Goal: Task Accomplishment & Management: Manage account settings

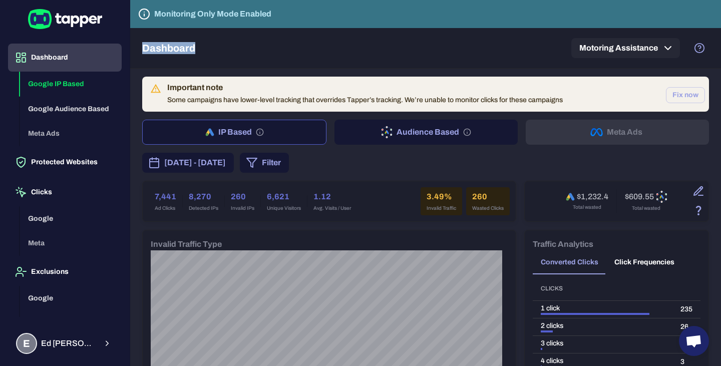
drag, startPoint x: 141, startPoint y: 52, endPoint x: 211, endPoint y: 53, distance: 70.6
click at [211, 53] on div "Dashboard Motoring Assistance" at bounding box center [425, 48] width 591 height 41
click at [211, 53] on div "Dashboard Motoring Assistance" at bounding box center [425, 48] width 567 height 40
click at [182, 47] on h5 "Dashboard" at bounding box center [168, 48] width 53 height 12
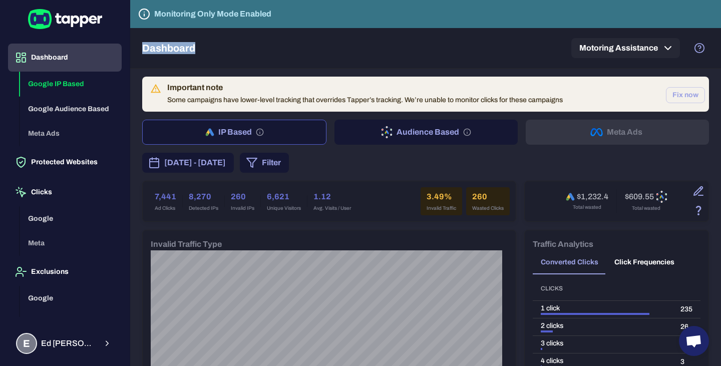
click at [238, 50] on div "Dashboard Motoring Assistance" at bounding box center [425, 48] width 567 height 40
click at [145, 14] on icon "Tapper is not blocking any fraudulent activity for this domain" at bounding box center [144, 14] width 12 height 12
click at [63, 83] on button "Google IP Based" at bounding box center [71, 84] width 102 height 25
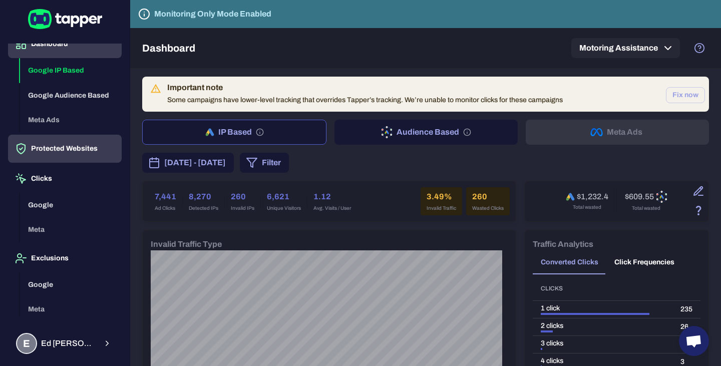
scroll to position [30, 0]
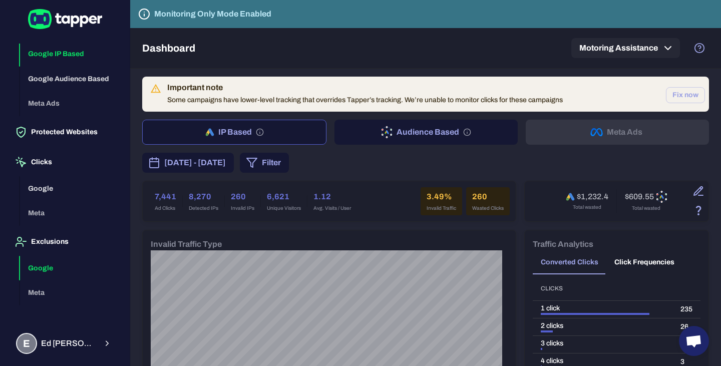
click at [64, 260] on button "Google" at bounding box center [71, 268] width 102 height 25
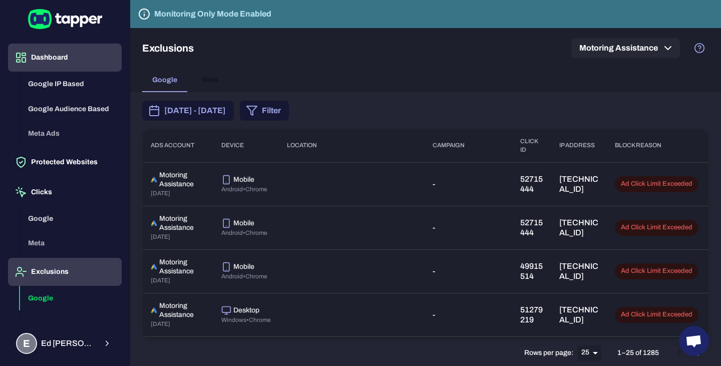
click at [52, 59] on button "Dashboard" at bounding box center [65, 58] width 114 height 28
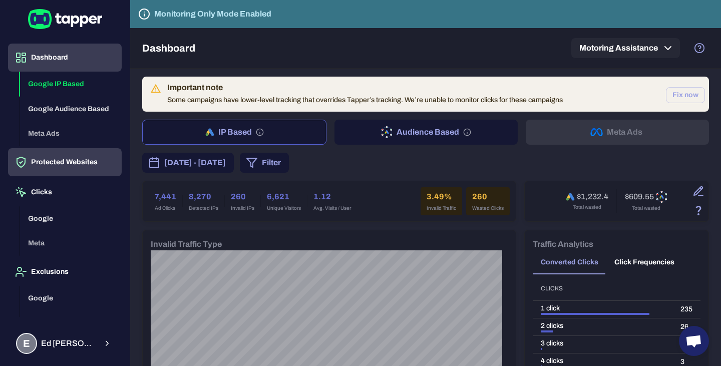
click at [62, 160] on button "Protected Websites" at bounding box center [65, 162] width 114 height 28
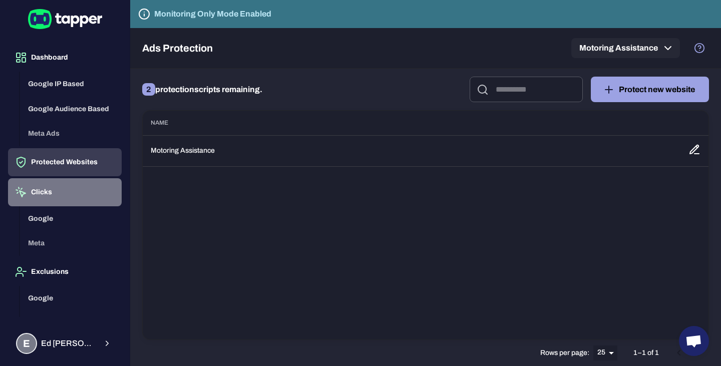
click at [76, 193] on button "Clicks" at bounding box center [65, 192] width 114 height 28
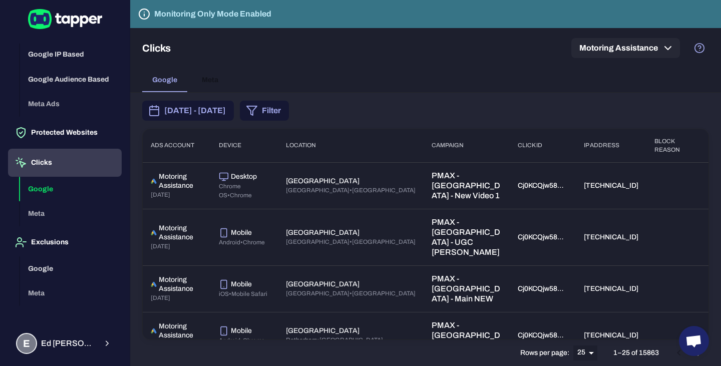
scroll to position [30, 0]
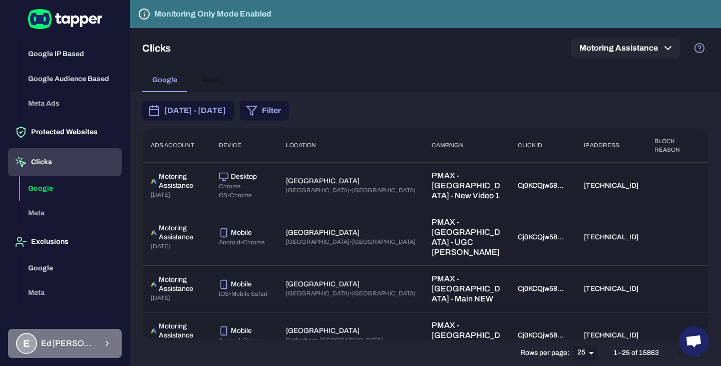
click at [85, 353] on div "E [PERSON_NAME]" at bounding box center [56, 343] width 81 height 21
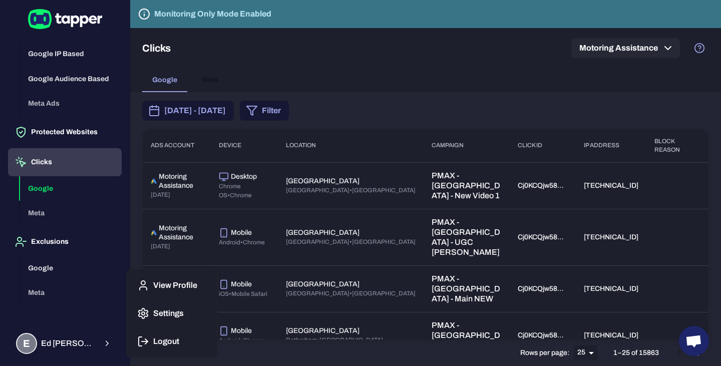
click at [170, 312] on p "Settings" at bounding box center [168, 314] width 31 height 10
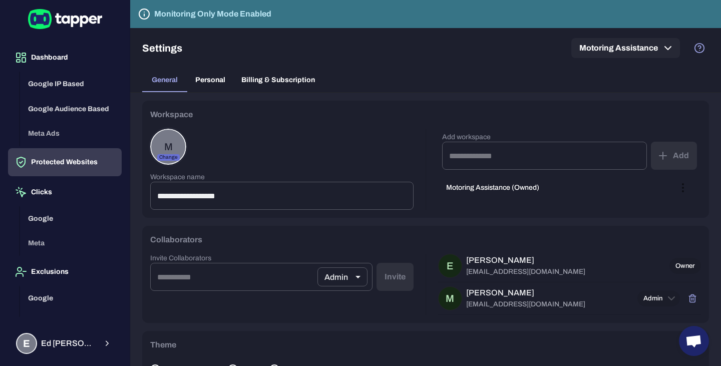
click at [61, 162] on button "Protected Websites" at bounding box center [65, 162] width 114 height 28
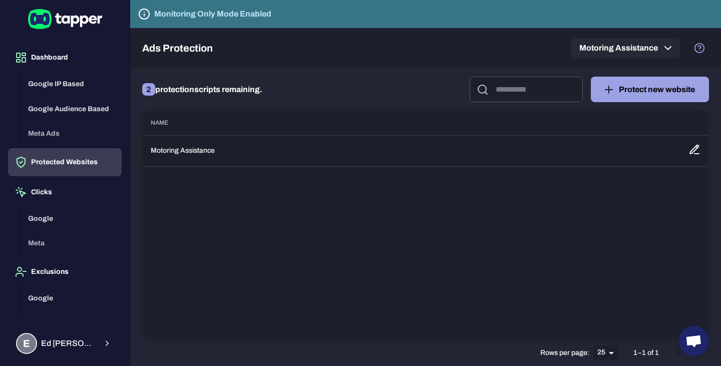
click at [204, 149] on td "Motoring Assistance" at bounding box center [412, 150] width 538 height 31
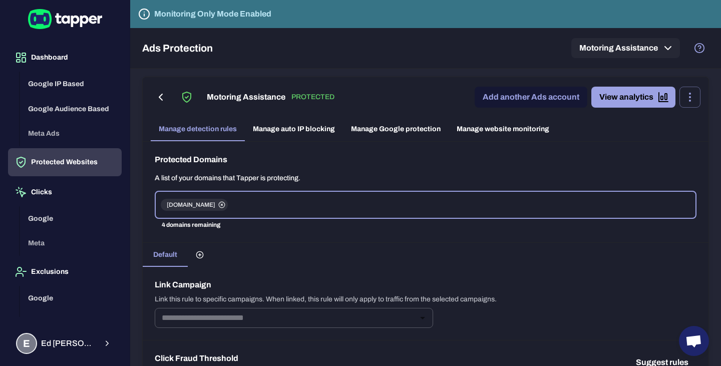
click at [296, 133] on link "Manage auto IP blocking" at bounding box center [294, 129] width 98 height 24
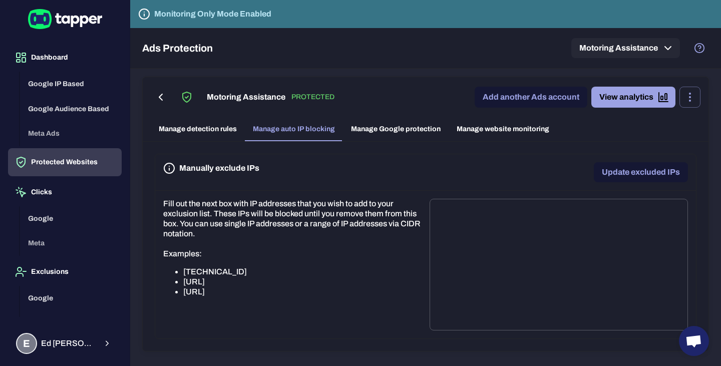
click at [376, 125] on link "Manage Google protection" at bounding box center [396, 129] width 106 height 24
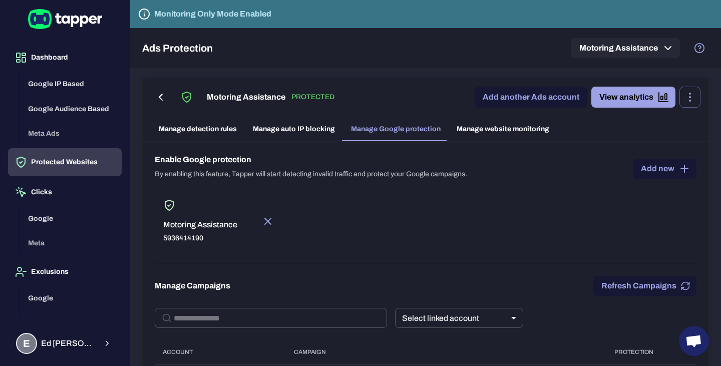
click at [220, 130] on link "Manage detection rules" at bounding box center [198, 129] width 94 height 24
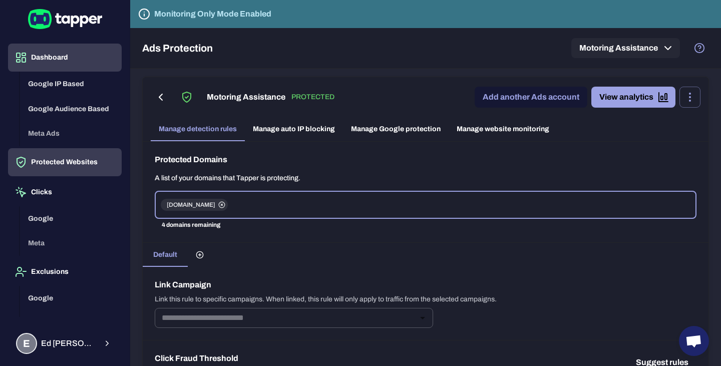
click at [68, 63] on button "Dashboard" at bounding box center [65, 58] width 114 height 28
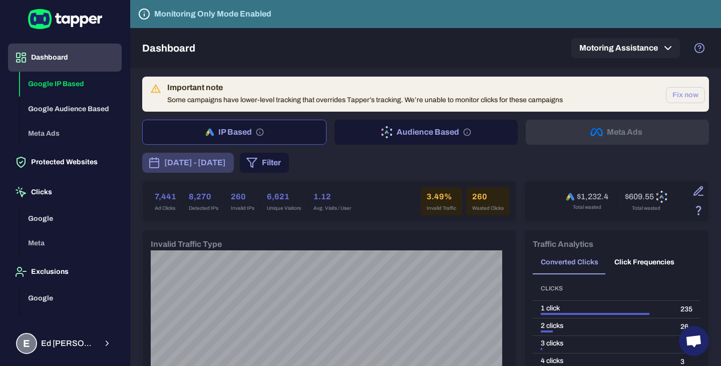
click at [226, 165] on span "[DATE] - [DATE]" at bounding box center [195, 163] width 62 height 12
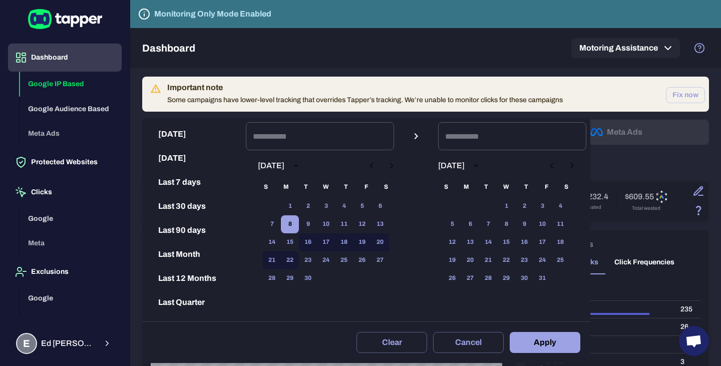
click at [299, 228] on button "8" at bounding box center [290, 224] width 18 height 18
type input "**********"
click at [299, 260] on button "22" at bounding box center [290, 260] width 18 height 18
type input "**********"
click at [559, 350] on button "Apply" at bounding box center [545, 342] width 71 height 21
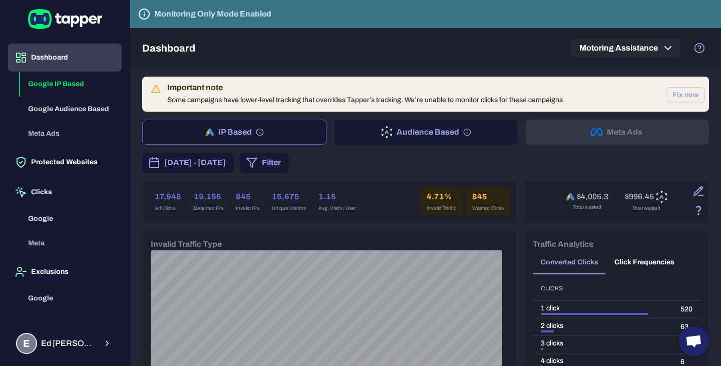
click at [226, 160] on span "[DATE] - [DATE]" at bounding box center [195, 163] width 62 height 12
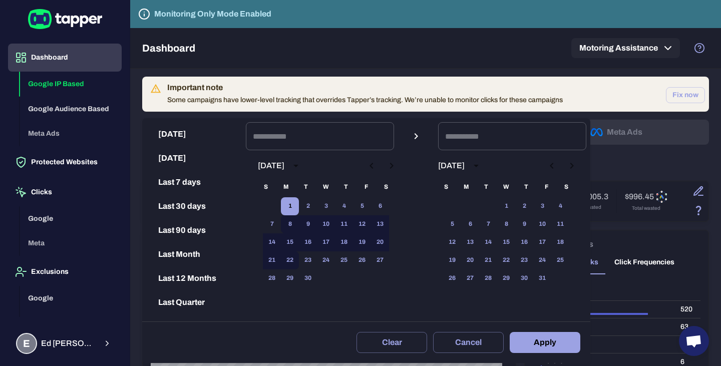
click at [297, 208] on button "1" at bounding box center [290, 206] width 18 height 18
type input "**********"
click at [299, 261] on button "22" at bounding box center [290, 260] width 18 height 18
type input "**********"
click at [536, 350] on button "Apply" at bounding box center [545, 342] width 71 height 21
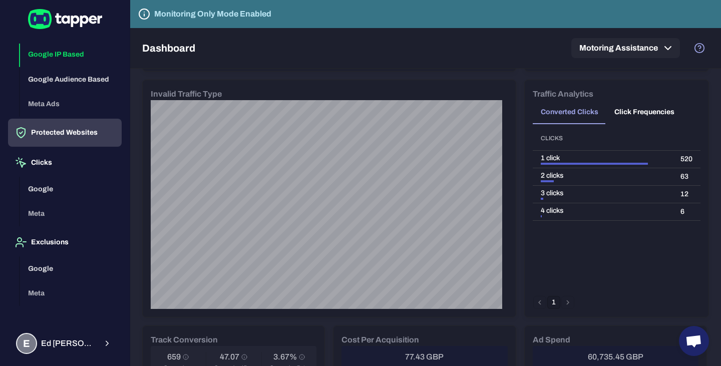
scroll to position [30, 0]
click at [60, 140] on button "Protected Websites" at bounding box center [65, 132] width 114 height 28
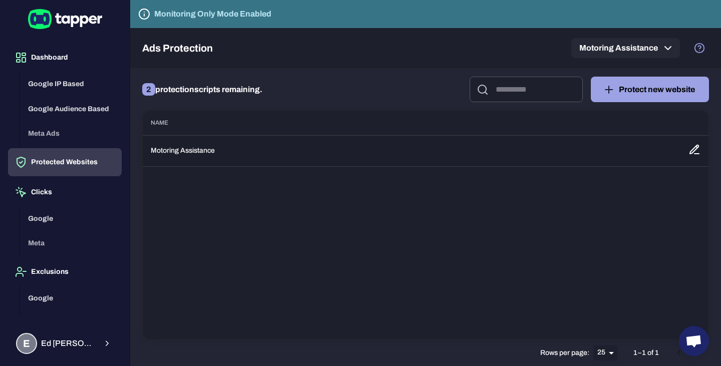
click at [183, 153] on td "Motoring Assistance" at bounding box center [412, 150] width 538 height 31
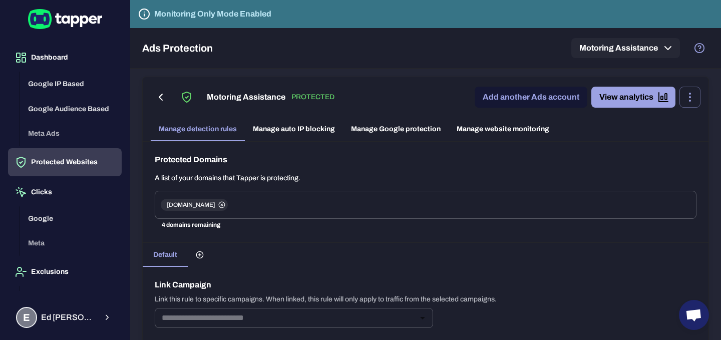
drag, startPoint x: 418, startPoint y: 134, endPoint x: 423, endPoint y: 137, distance: 6.1
click at [418, 134] on link "Manage Google protection" at bounding box center [396, 129] width 106 height 24
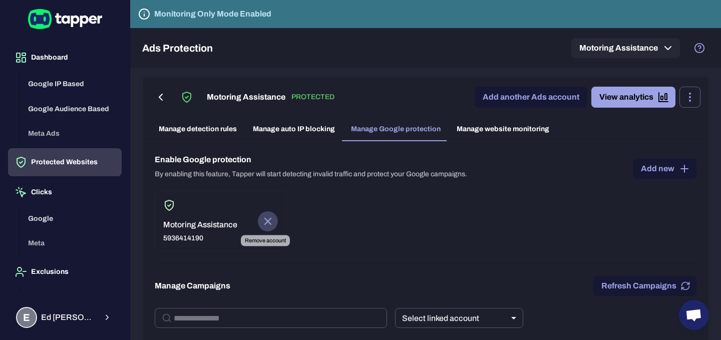
click at [264, 224] on icon "Remove account" at bounding box center [268, 221] width 12 height 12
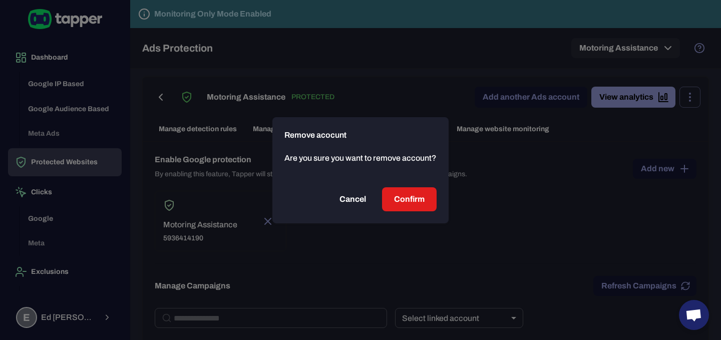
click at [411, 201] on span "Confirm" at bounding box center [409, 199] width 31 height 12
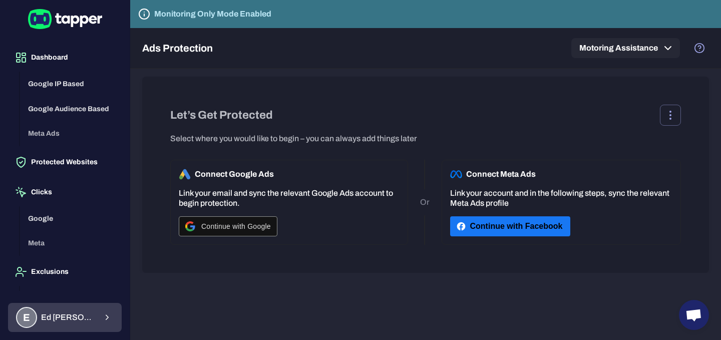
click at [70, 319] on span "[PERSON_NAME]" at bounding box center [69, 318] width 56 height 10
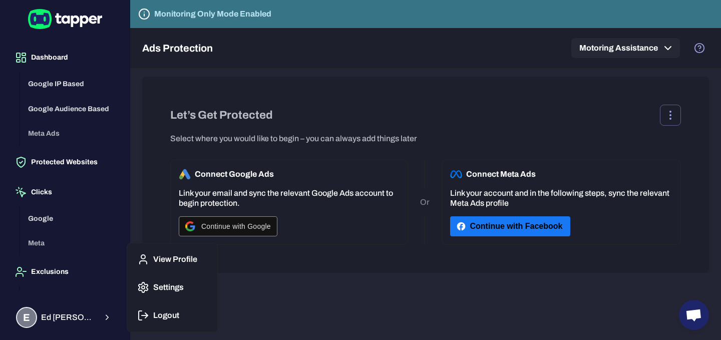
click at [168, 292] on p "Settings" at bounding box center [168, 288] width 31 height 10
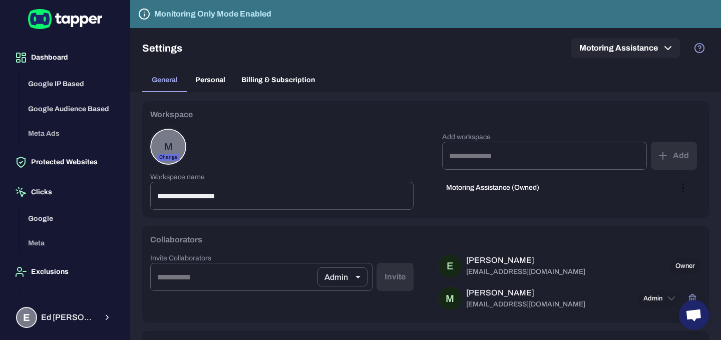
click at [280, 78] on span "Billing & Subscription" at bounding box center [278, 80] width 74 height 9
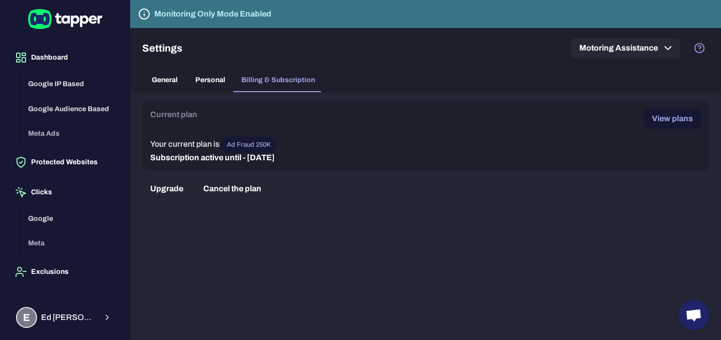
click at [227, 193] on button "Cancel the plan" at bounding box center [232, 189] width 74 height 20
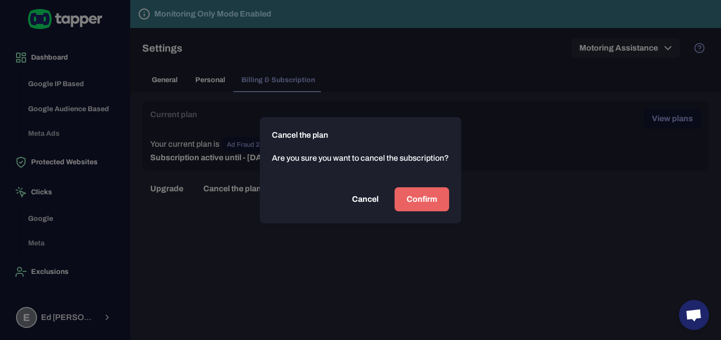
click at [422, 205] on button "Confirm" at bounding box center [422, 199] width 55 height 24
